Goal: Find specific page/section

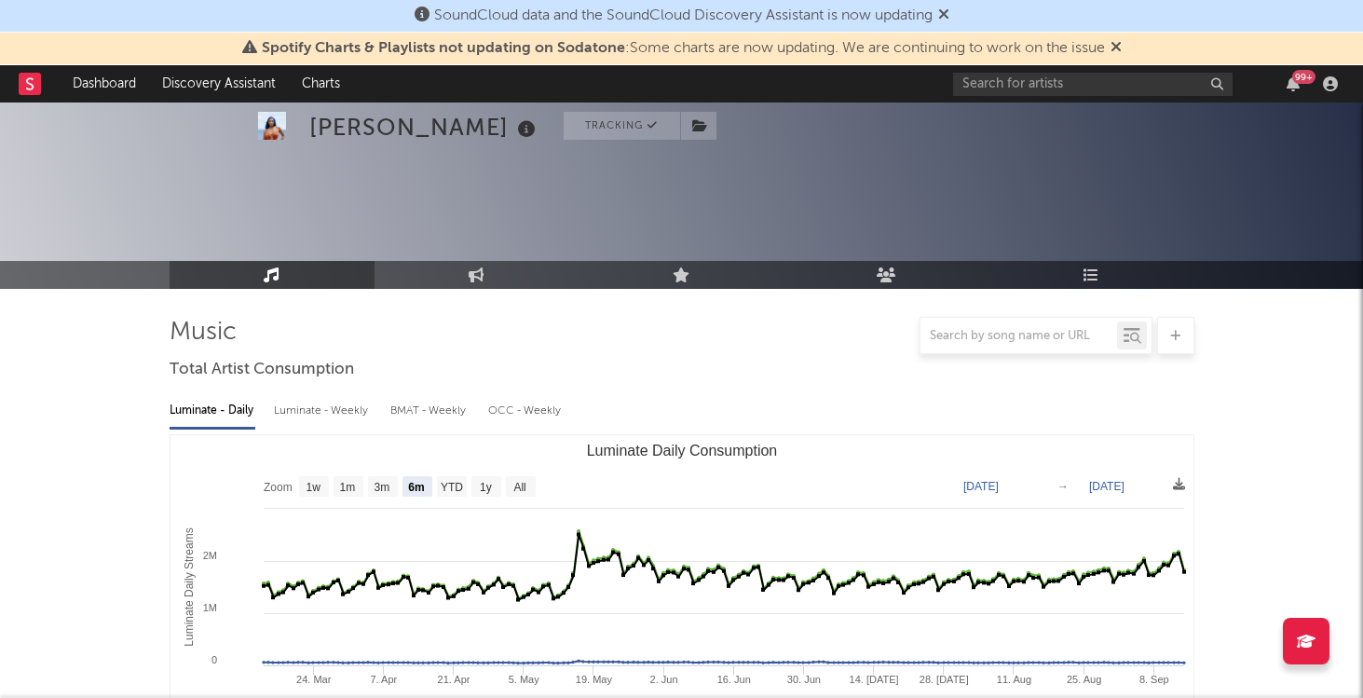
select select "6m"
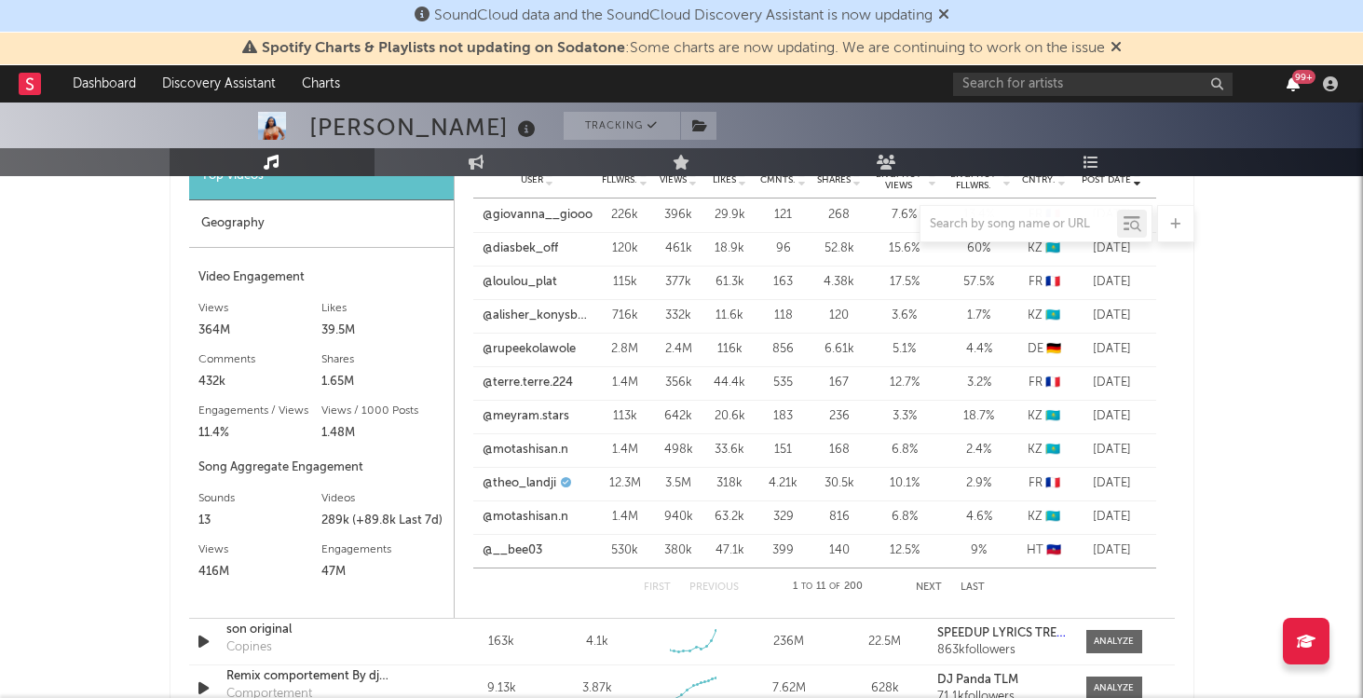
click at [1294, 87] on icon "button" at bounding box center [1292, 83] width 13 height 15
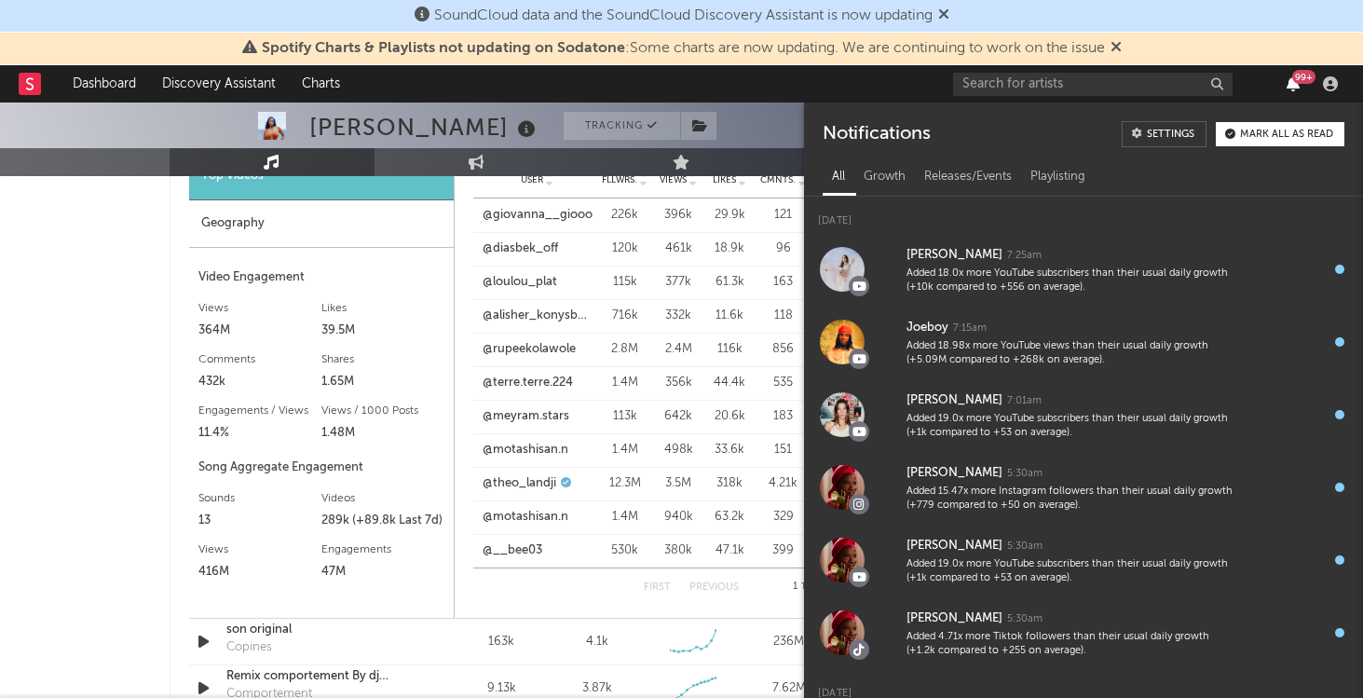
click at [1293, 88] on icon "button" at bounding box center [1292, 83] width 13 height 15
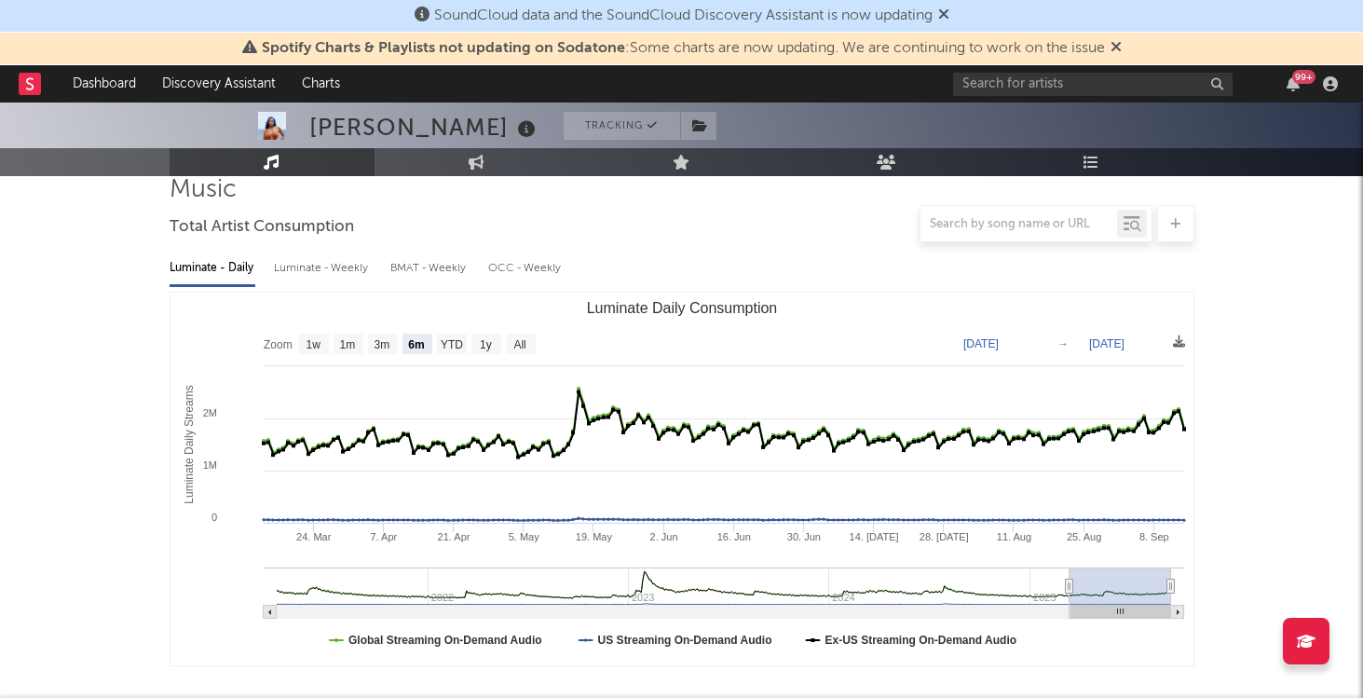
scroll to position [0, 0]
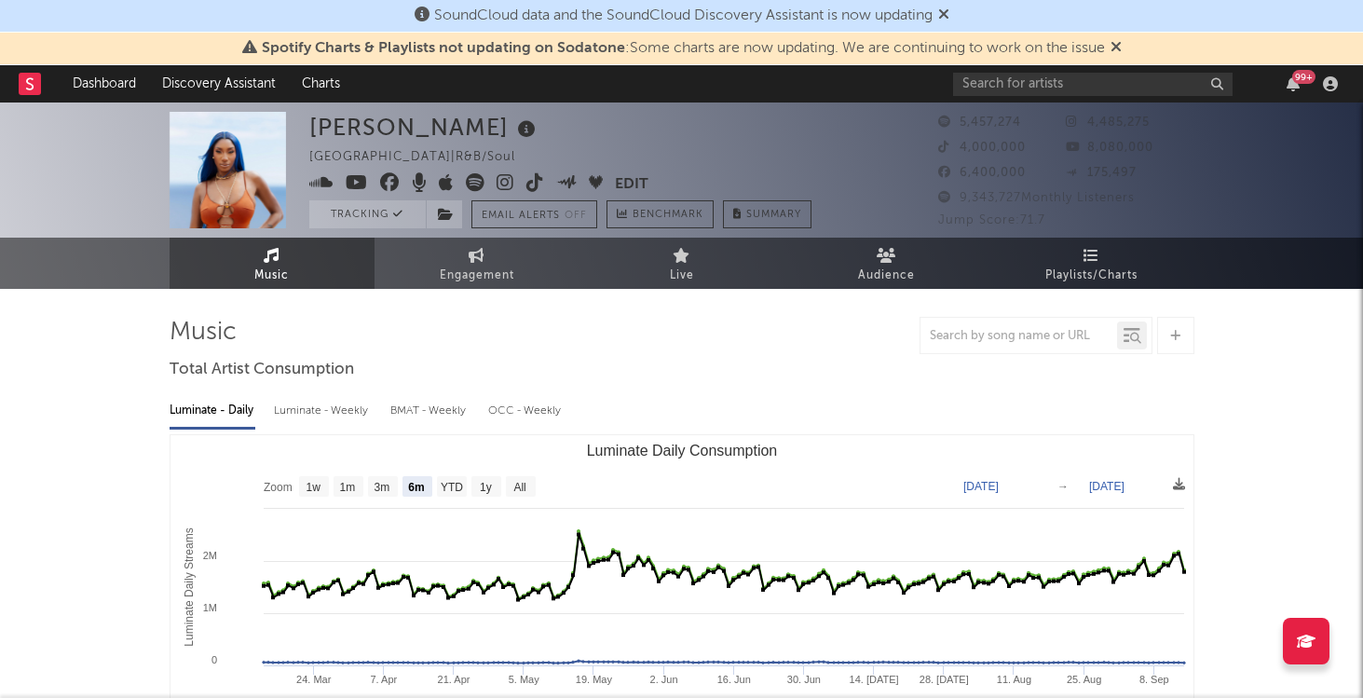
click at [59, 82] on div at bounding box center [39, 83] width 41 height 37
click at [97, 76] on link "Dashboard" at bounding box center [104, 83] width 89 height 37
